Goal: Task Accomplishment & Management: Manage account settings

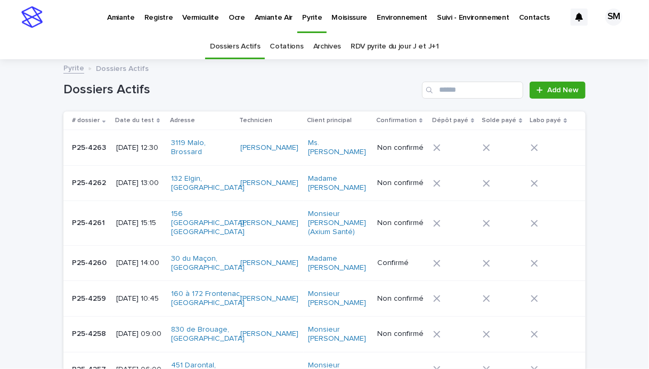
click at [126, 15] on p "Amiante" at bounding box center [121, 11] width 28 height 22
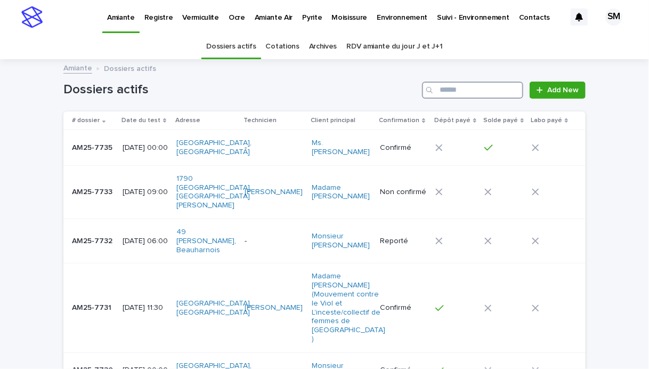
click at [469, 91] on input "Search" at bounding box center [472, 90] width 101 height 17
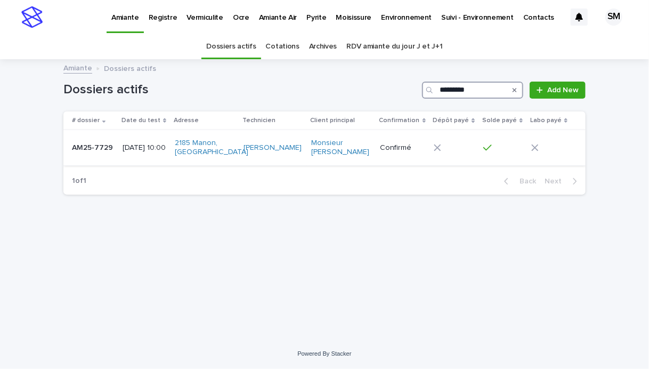
type input "*********"
click at [84, 159] on td "AM25-7729 AM25-7729" at bounding box center [90, 148] width 55 height 36
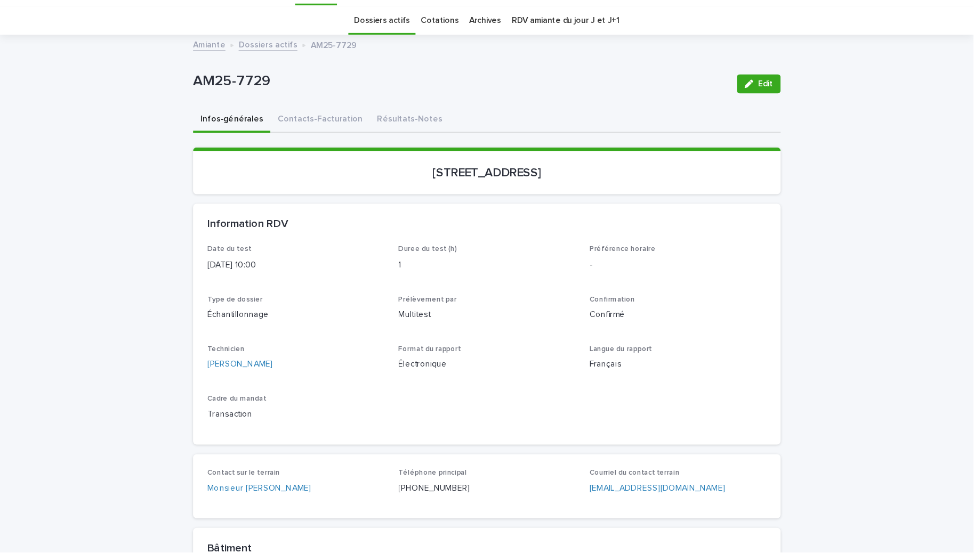
scroll to position [28, 0]
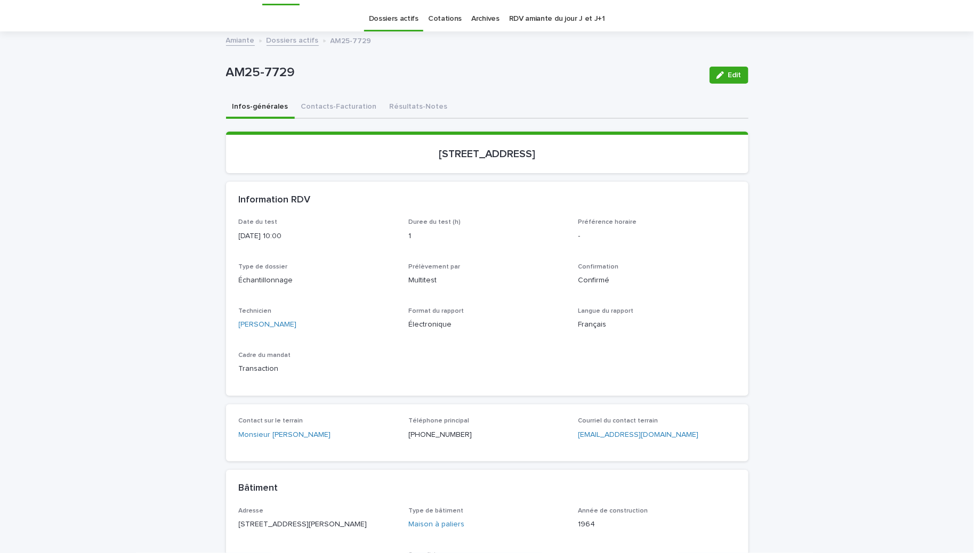
drag, startPoint x: 549, startPoint y: 0, endPoint x: 492, endPoint y: 111, distance: 124.9
click at [492, 111] on div "Infos-générales Contacts-Facturation Résultats-Notes" at bounding box center [487, 107] width 522 height 22
click at [307, 107] on button "Contacts-Facturation" at bounding box center [339, 107] width 88 height 22
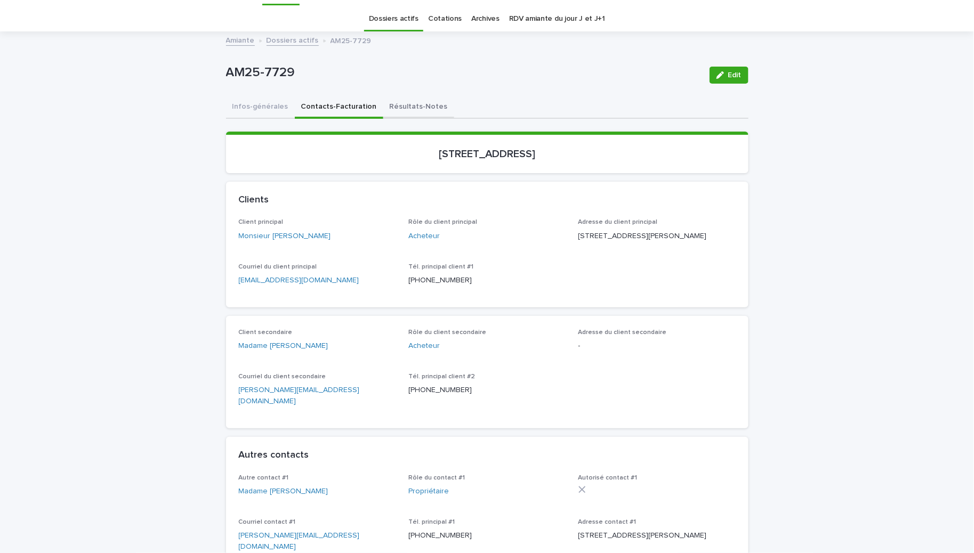
click at [394, 104] on button "Résultats-Notes" at bounding box center [418, 107] width 71 height 22
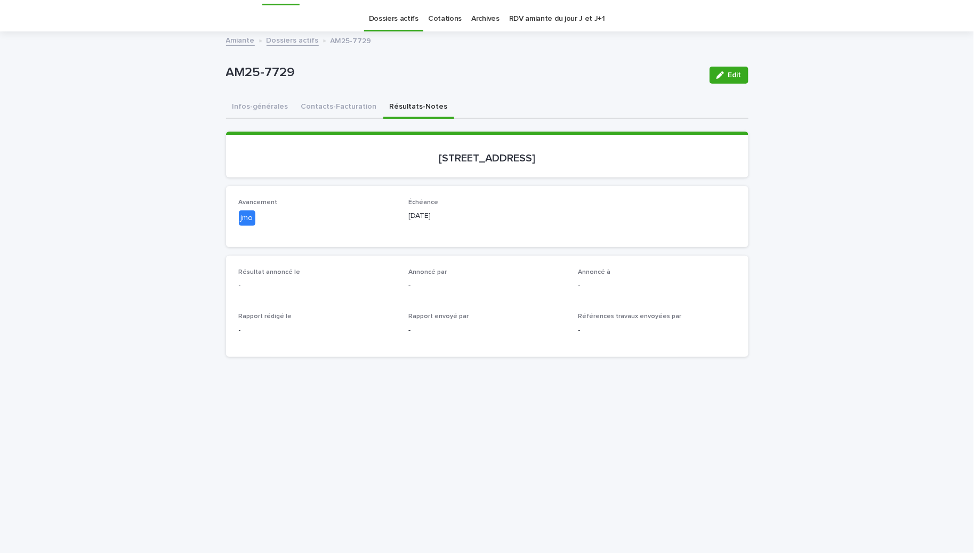
click at [314, 108] on button "Contacts-Facturation" at bounding box center [339, 107] width 88 height 22
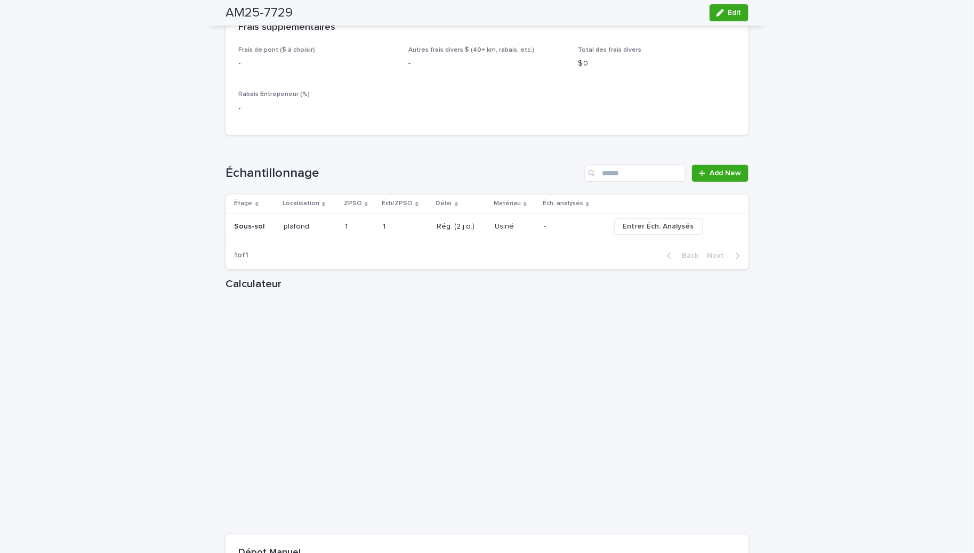
scroll to position [1159, 0]
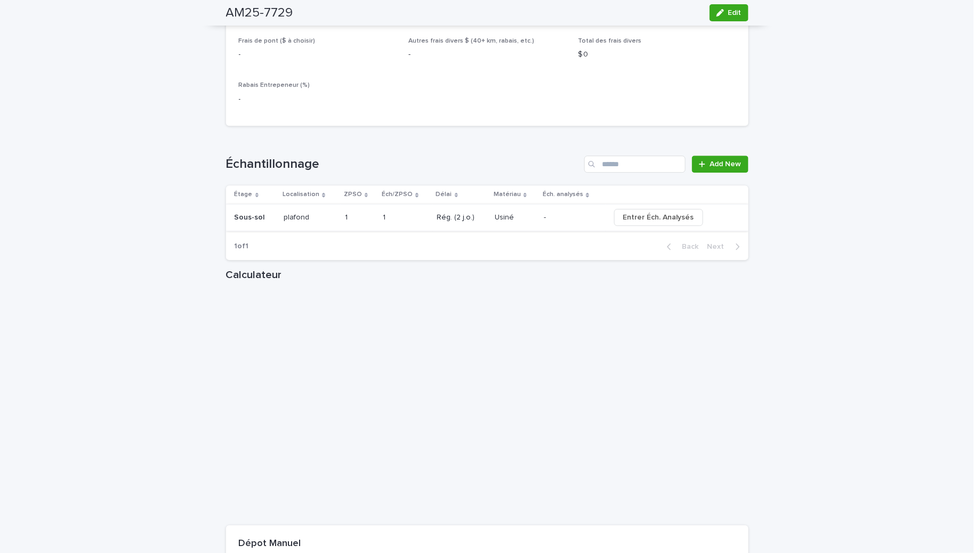
click at [623, 217] on span "Entrer Éch. Analysés" at bounding box center [658, 217] width 71 height 11
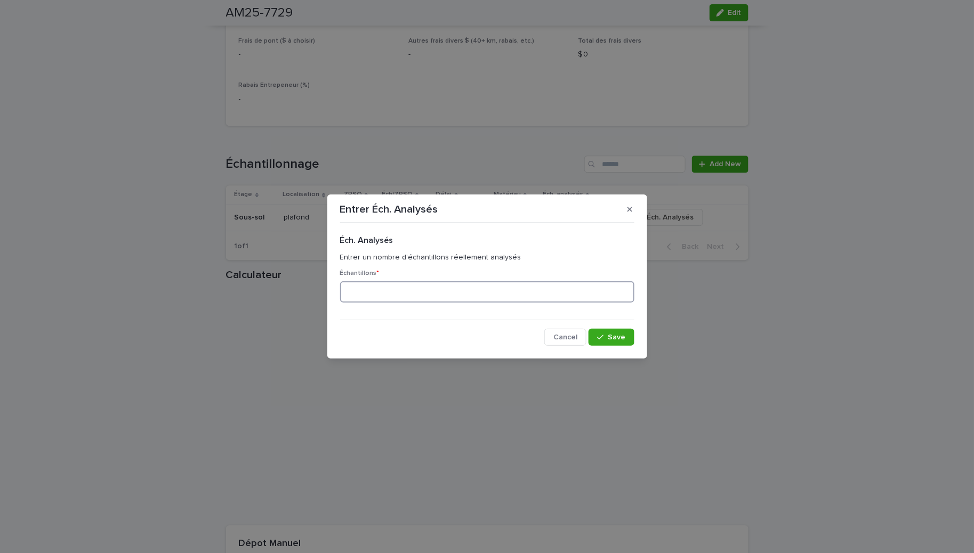
click at [458, 286] on input at bounding box center [487, 291] width 294 height 21
type input "*"
click at [621, 333] on button "Save" at bounding box center [610, 337] width 45 height 17
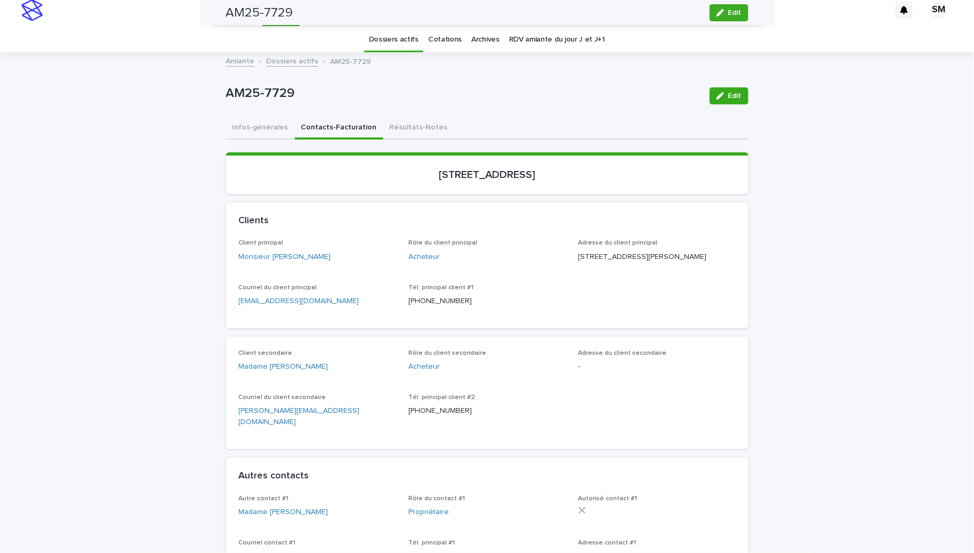
scroll to position [0, 0]
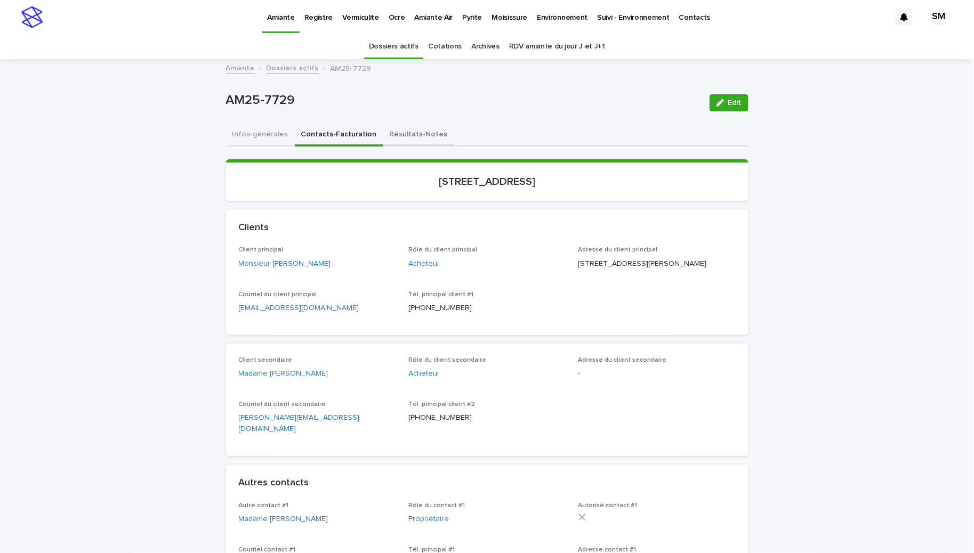
click at [385, 130] on button "Résultats-Notes" at bounding box center [418, 135] width 71 height 22
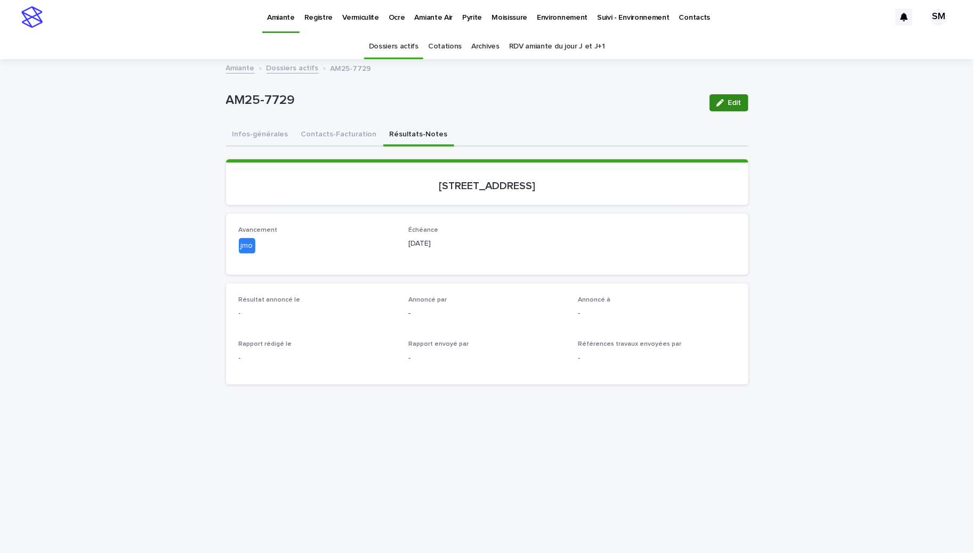
click at [649, 102] on div "button" at bounding box center [722, 102] width 12 height 7
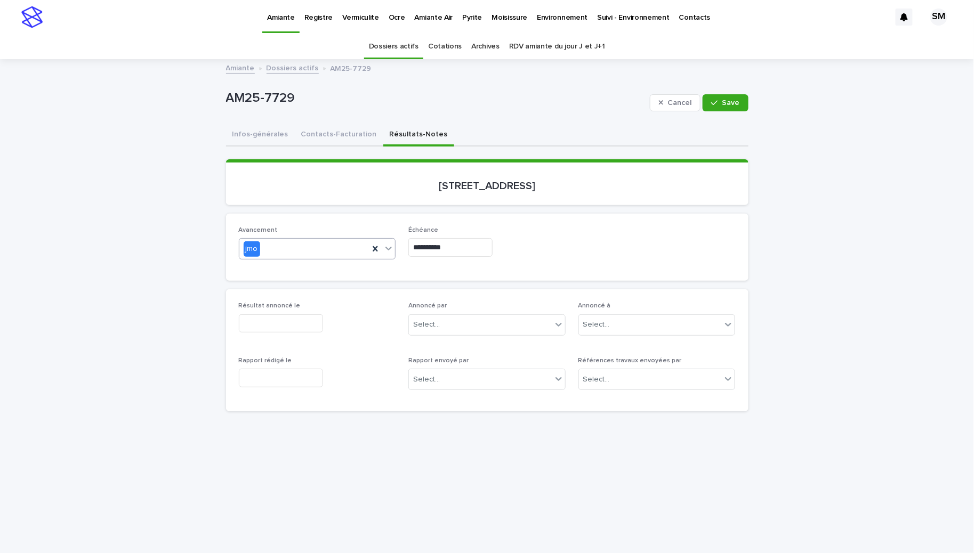
click at [383, 245] on icon at bounding box center [388, 248] width 11 height 11
click at [276, 270] on div "en-attente" at bounding box center [310, 269] width 156 height 19
click at [649, 94] on button "Save" at bounding box center [724, 102] width 45 height 17
